Goal: Navigation & Orientation: Find specific page/section

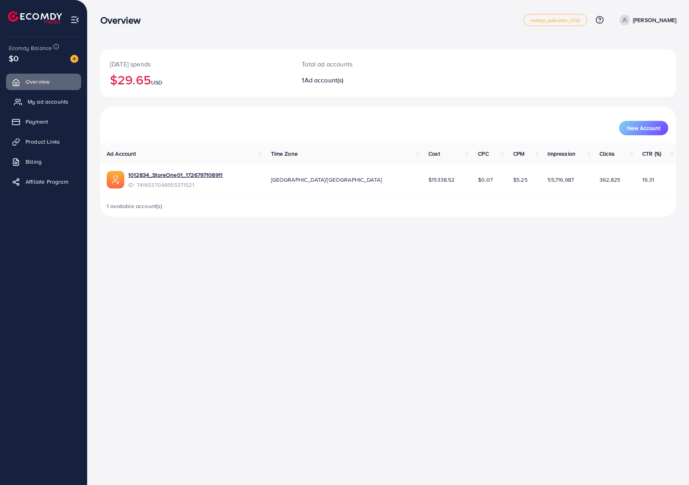
click at [38, 105] on span "My ad accounts" at bounding box center [48, 102] width 41 height 8
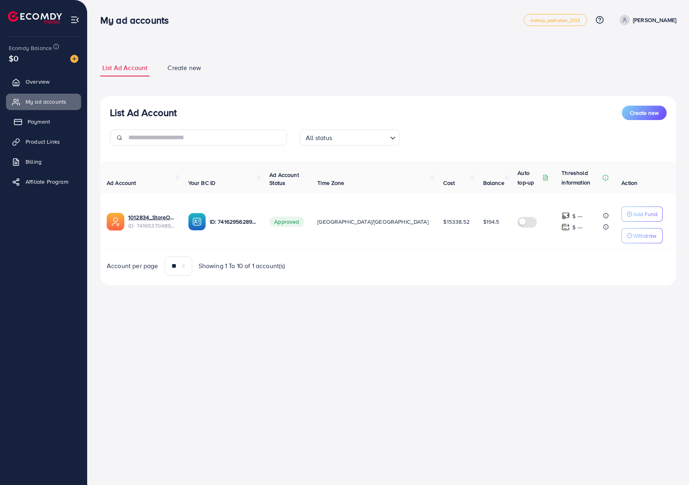
click at [44, 127] on link "Payment" at bounding box center [43, 122] width 75 height 16
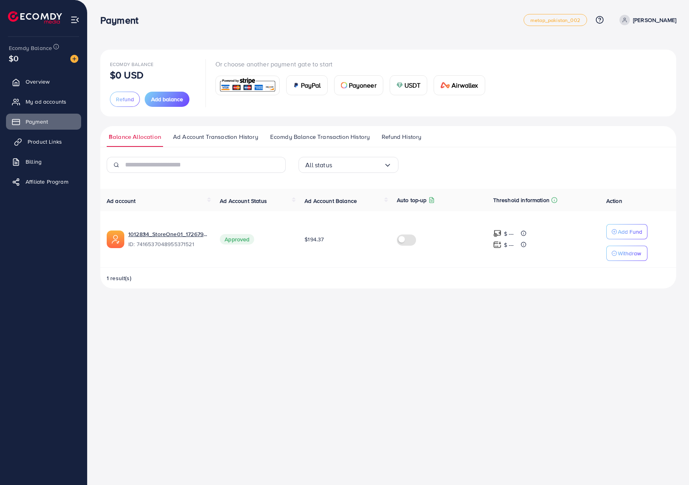
click at [36, 139] on span "Product Links" at bounding box center [45, 142] width 34 height 8
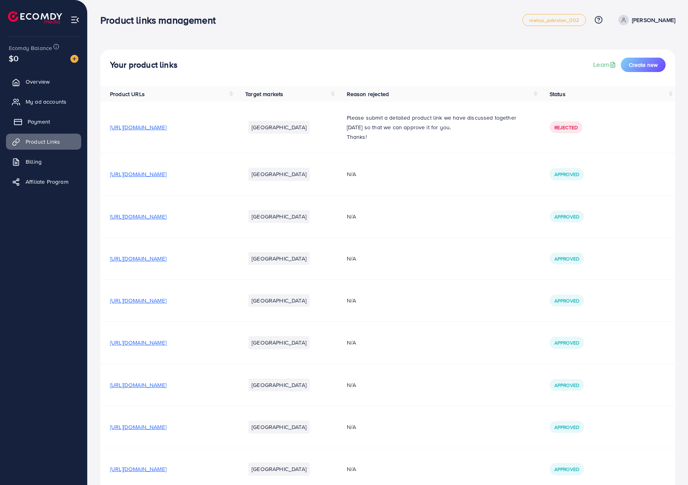
click at [43, 118] on span "Payment" at bounding box center [39, 122] width 22 height 8
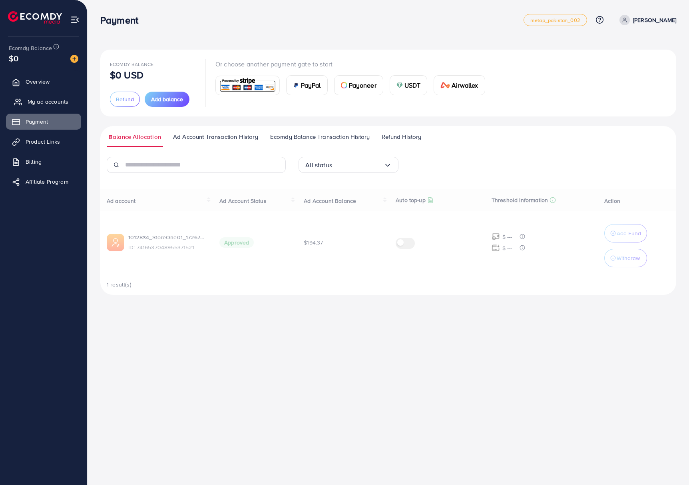
click at [47, 101] on span "My ad accounts" at bounding box center [48, 102] width 41 height 8
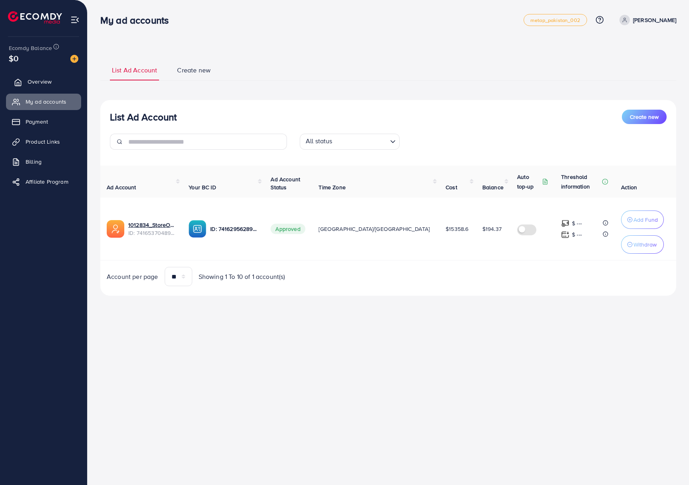
click at [42, 75] on link "Overview" at bounding box center [43, 82] width 75 height 16
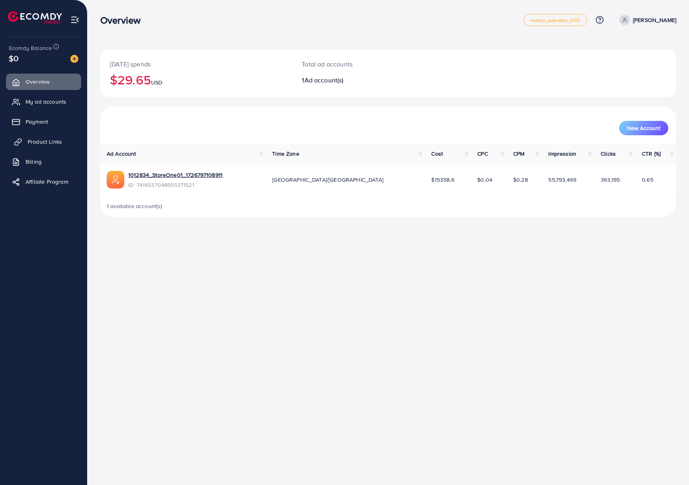
click at [43, 146] on span "Product Links" at bounding box center [45, 142] width 34 height 8
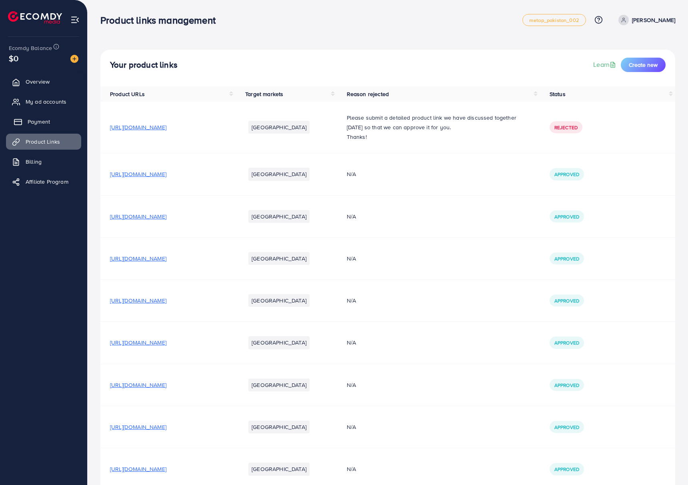
click at [47, 120] on span "Payment" at bounding box center [39, 122] width 22 height 8
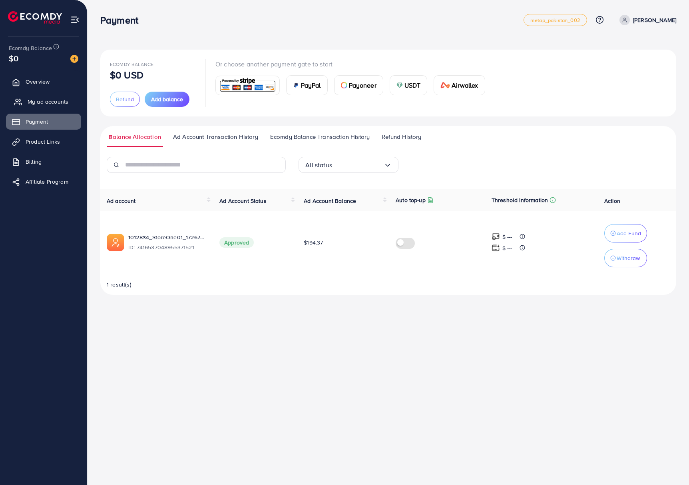
click at [67, 105] on span "My ad accounts" at bounding box center [48, 102] width 41 height 8
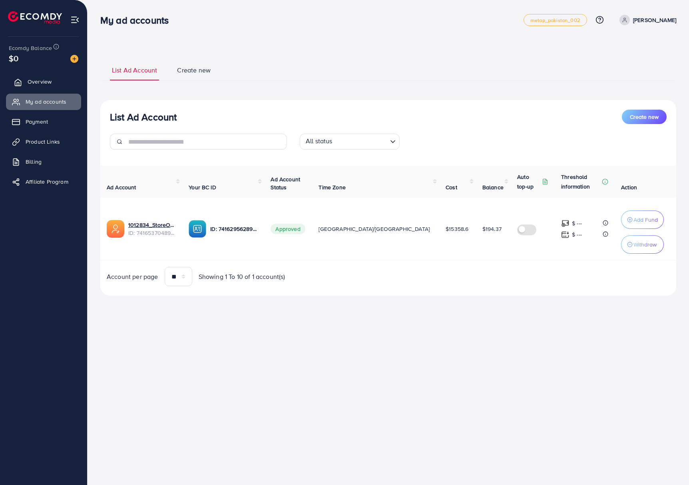
click at [31, 76] on link "Overview" at bounding box center [43, 82] width 75 height 16
